Goal: Task Accomplishment & Management: Manage account settings

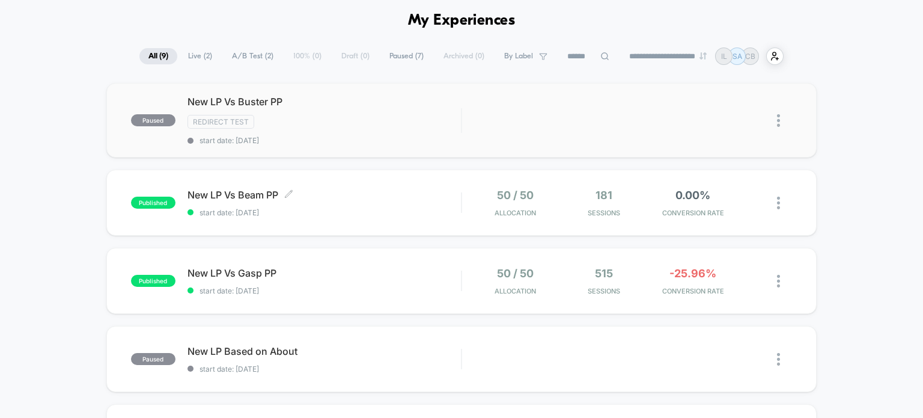
scroll to position [49, 0]
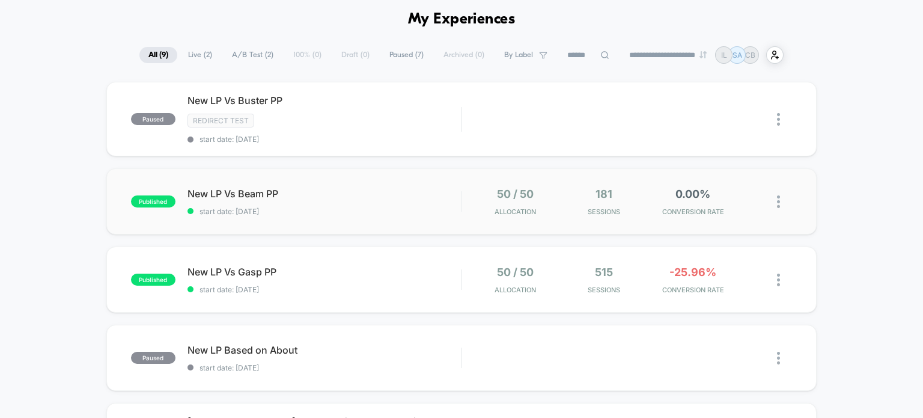
click at [255, 183] on div "published New LP Vs Beam PP start date: [DATE] 50 / 50 Allocation 181 Sessions …" at bounding box center [461, 201] width 711 height 66
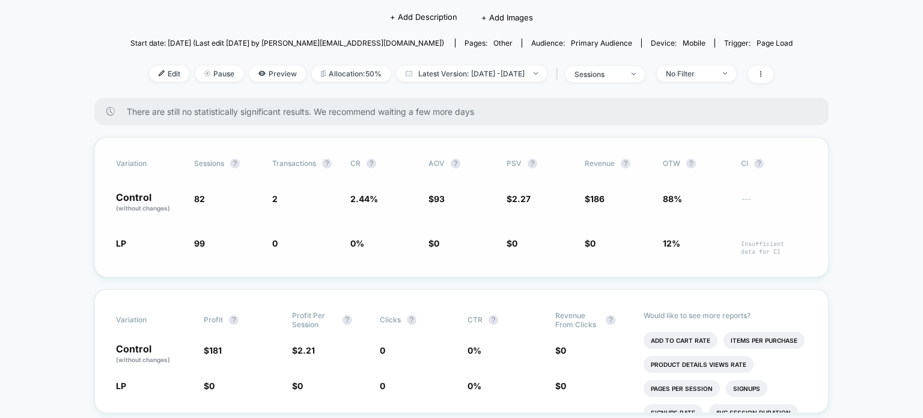
scroll to position [115, 0]
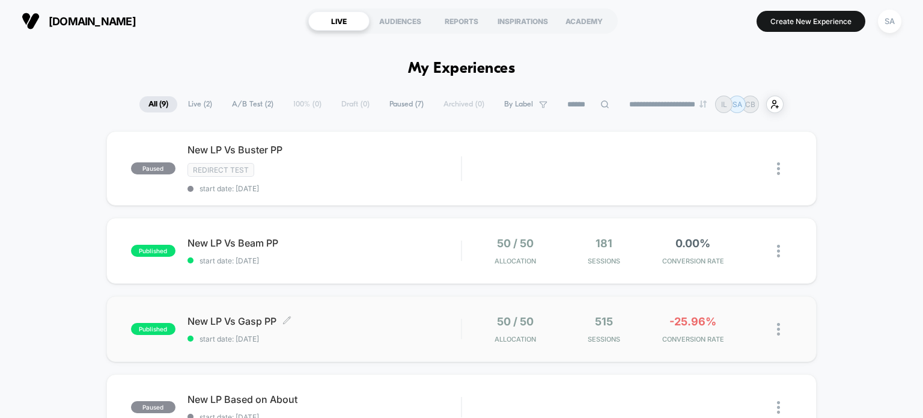
click at [395, 321] on span "New LP Vs Gasp PP Click to edit experience details" at bounding box center [324, 321] width 274 height 12
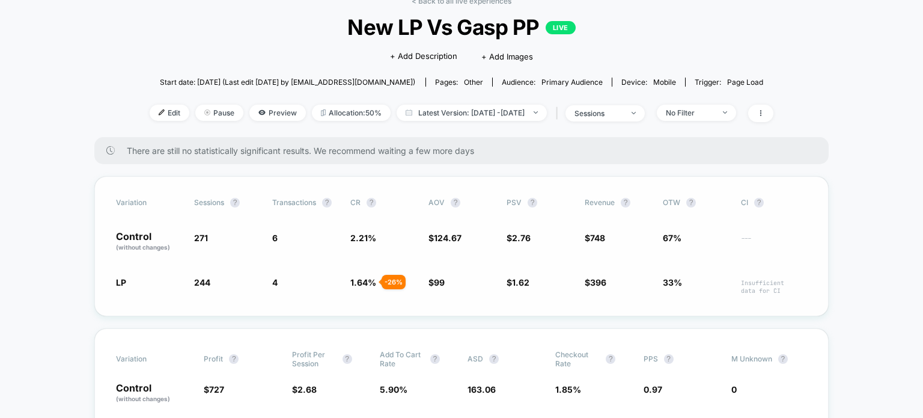
scroll to position [47, 0]
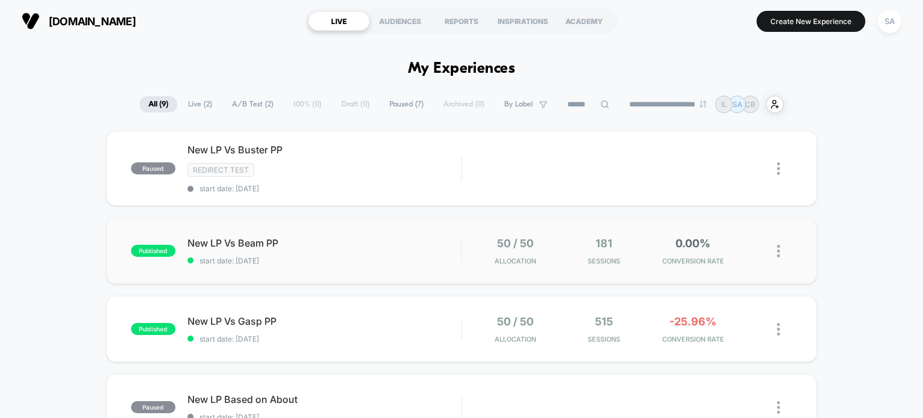
scroll to position [43, 0]
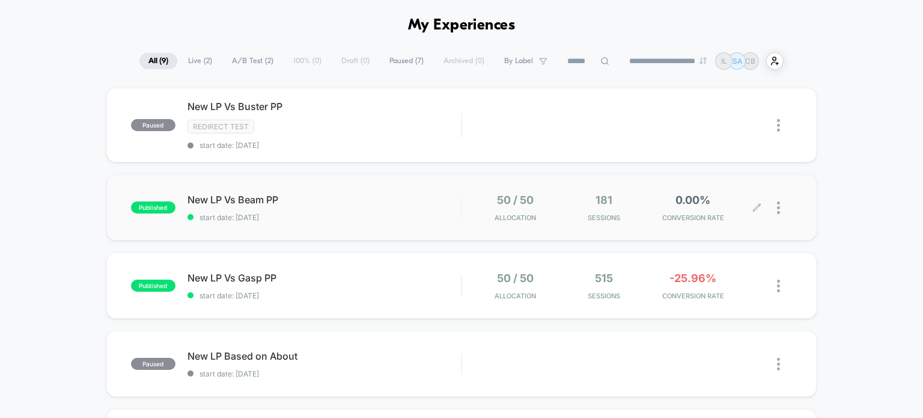
click at [780, 208] on div at bounding box center [784, 207] width 15 height 28
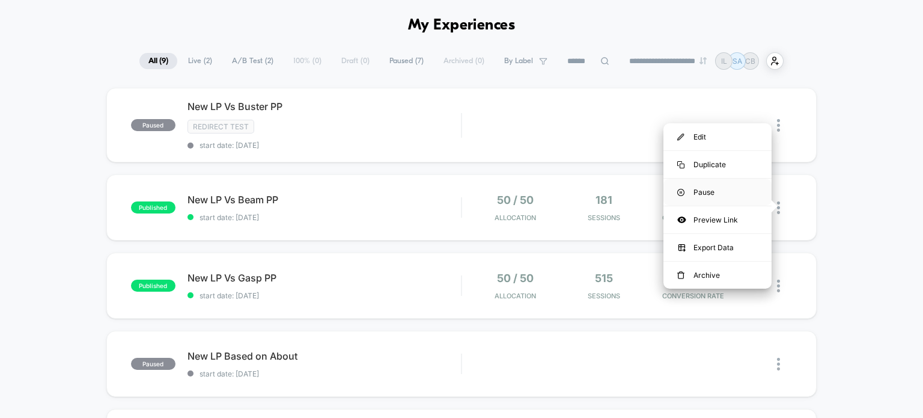
click at [705, 196] on div "Pause" at bounding box center [717, 191] width 108 height 27
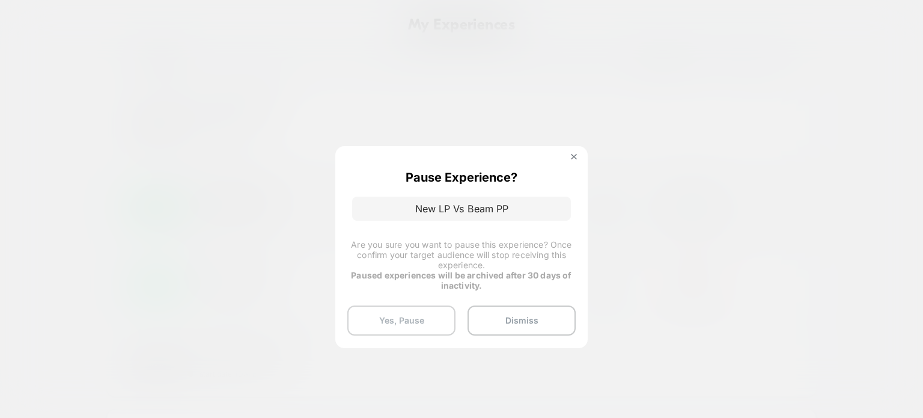
click at [415, 324] on button "Yes, Pause" at bounding box center [401, 320] width 108 height 30
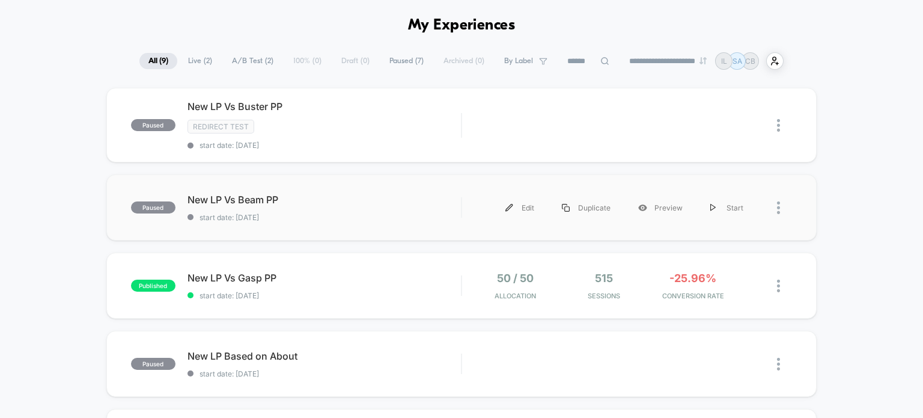
scroll to position [0, 0]
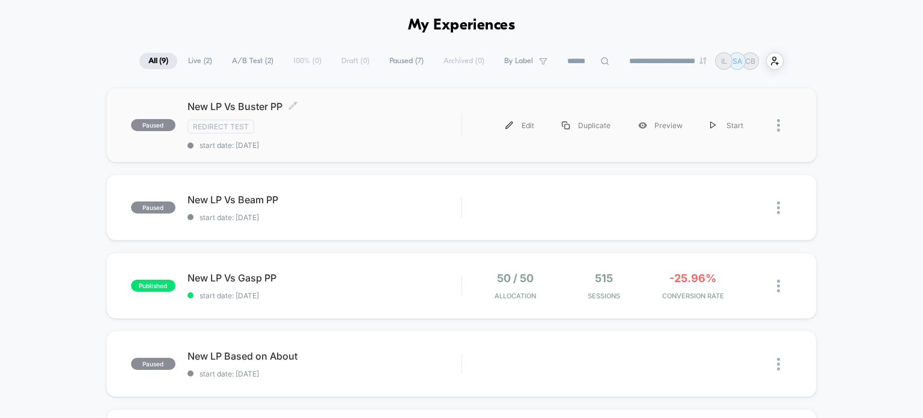
click at [449, 127] on div "Redirect Test" at bounding box center [324, 127] width 274 height 14
